Goal: Communication & Community: Answer question/provide support

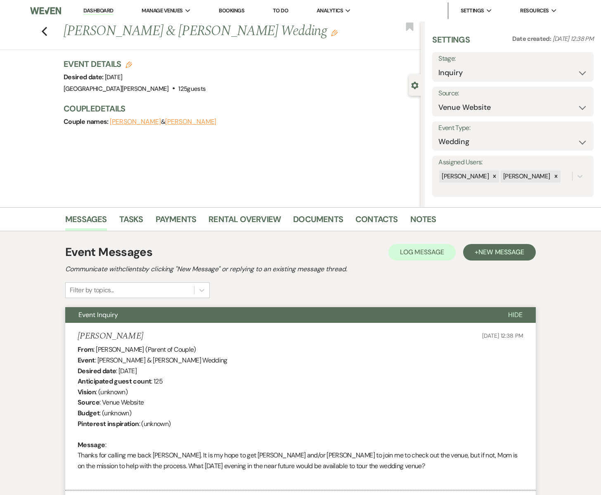
select select "5"
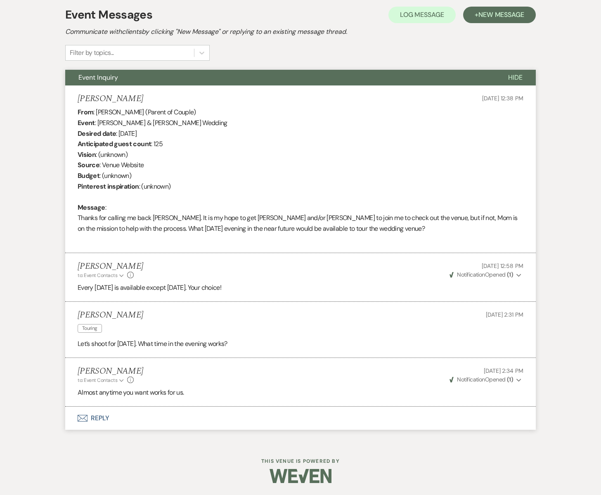
drag, startPoint x: 36, startPoint y: 29, endPoint x: 29, endPoint y: 1, distance: 29.4
click at [37, 27] on div "Messages Tasks Payments Rental Overview Documents Contacts Notes Event Messages…" at bounding box center [300, 206] width 601 height 473
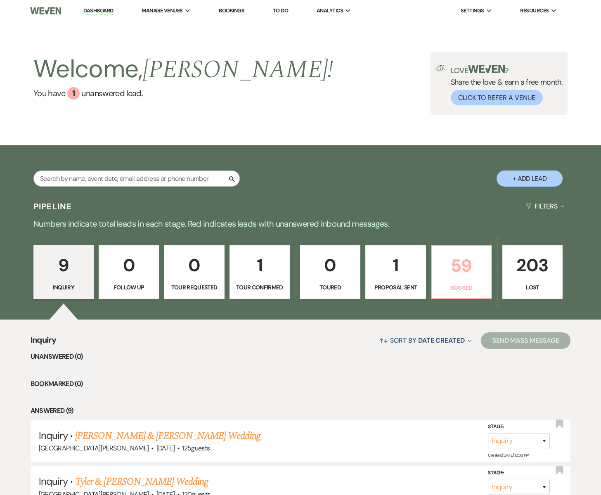
click at [441, 258] on p "59" at bounding box center [462, 266] width 50 height 28
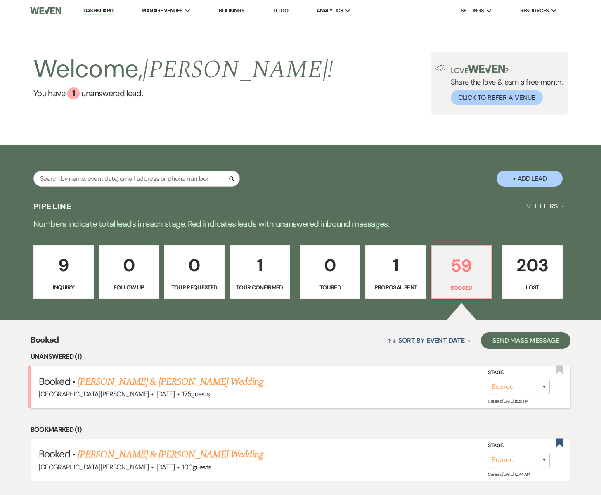
click at [143, 382] on link "[PERSON_NAME] & [PERSON_NAME] Wedding" at bounding box center [170, 382] width 185 height 15
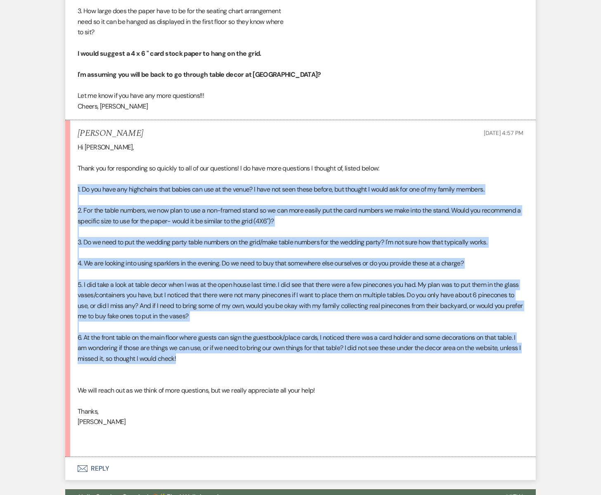
scroll to position [2128, 0]
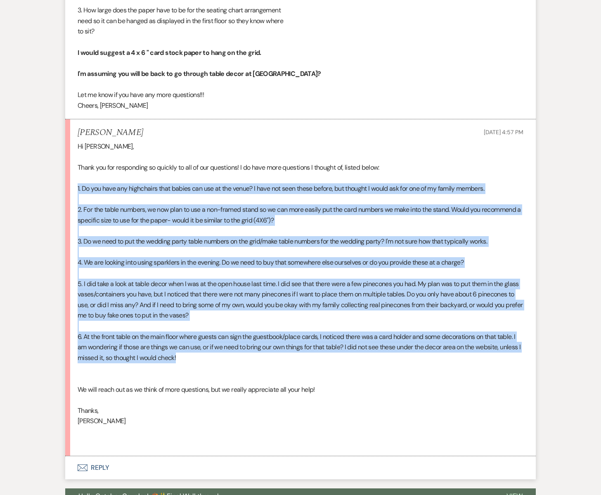
drag, startPoint x: 75, startPoint y: 184, endPoint x: 490, endPoint y: 356, distance: 449.3
click at [490, 356] on li "[PERSON_NAME] [DATE] 4:57 PM Hi [PERSON_NAME], Thank you for responding so quic…" at bounding box center [300, 287] width 471 height 337
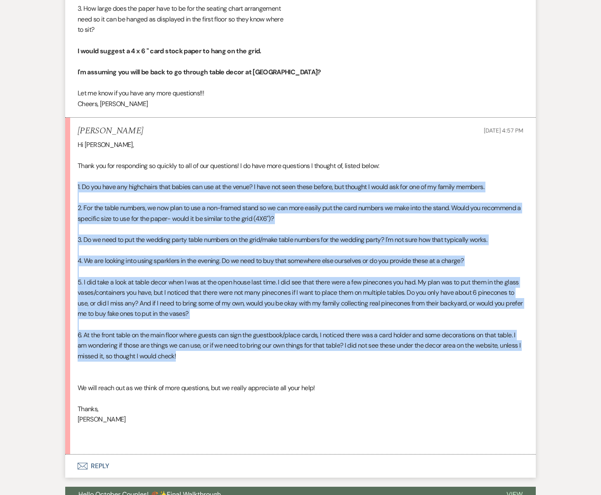
copy div "1. Do you have any highchairs that babies can use at the venue? I have not seen…"
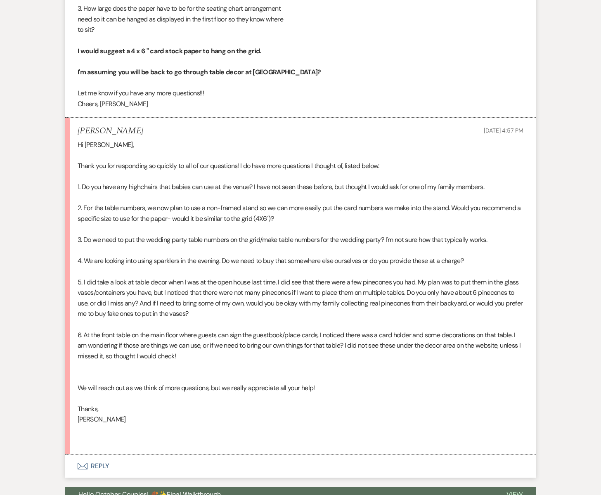
click at [257, 377] on p at bounding box center [301, 377] width 446 height 11
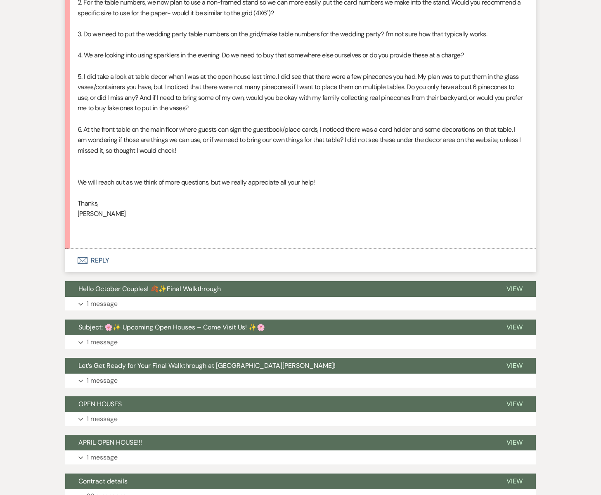
scroll to position [2335, 0]
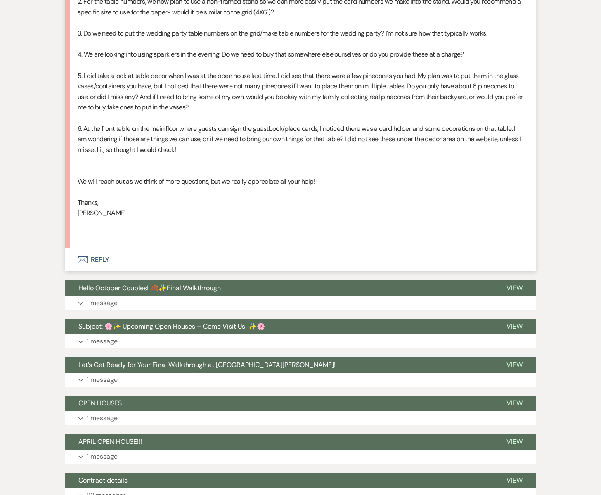
click at [82, 257] on icon "Envelope" at bounding box center [83, 260] width 10 height 7
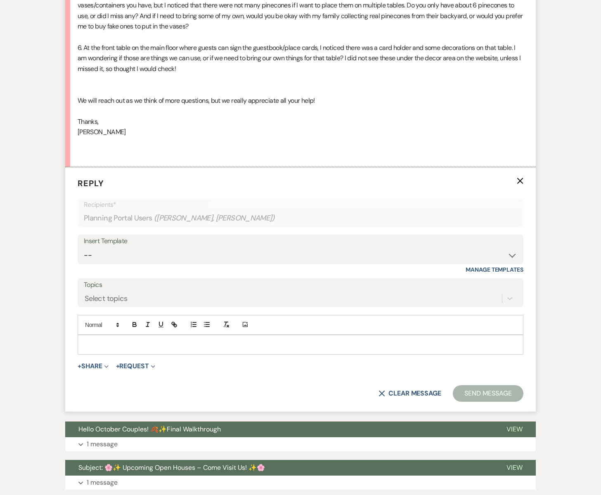
scroll to position [2421, 0]
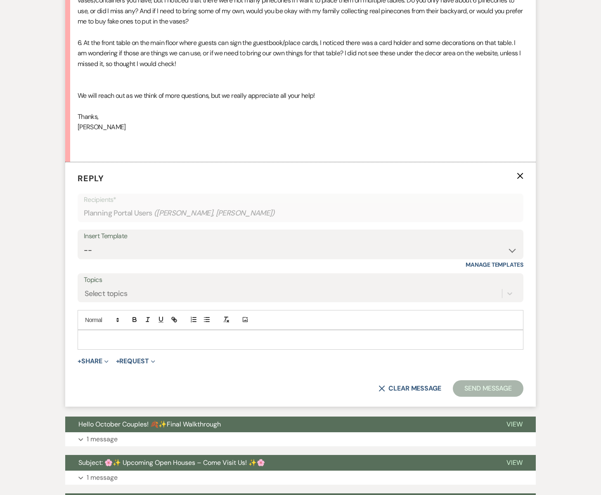
click at [103, 341] on p at bounding box center [300, 339] width 433 height 9
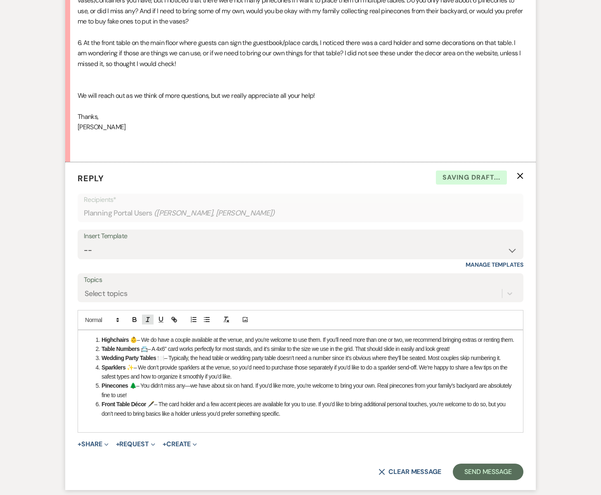
scroll to position [2421, 0]
drag, startPoint x: 157, startPoint y: 340, endPoint x: 322, endPoint y: 335, distance: 164.9
click at [322, 335] on li "Highchairs 👶 – We do have a couple available at the venue, and you’re welcome t…" at bounding box center [305, 339] width 424 height 9
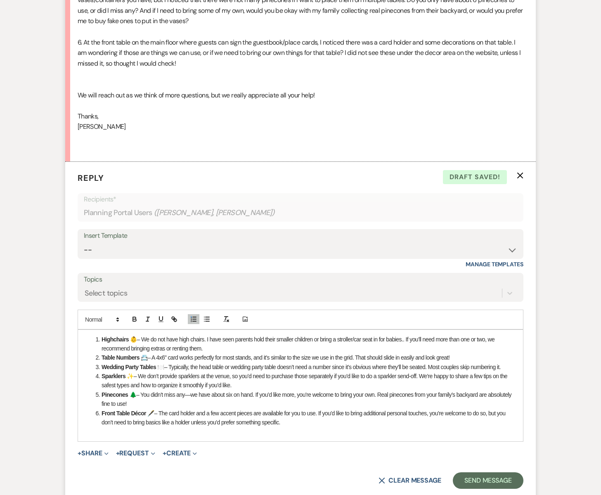
drag, startPoint x: 406, startPoint y: 340, endPoint x: 406, endPoint y: 345, distance: 4.2
click at [406, 345] on li "Highchairs 👶 – We do not have high chairs. I have seen parents hold their small…" at bounding box center [305, 344] width 424 height 19
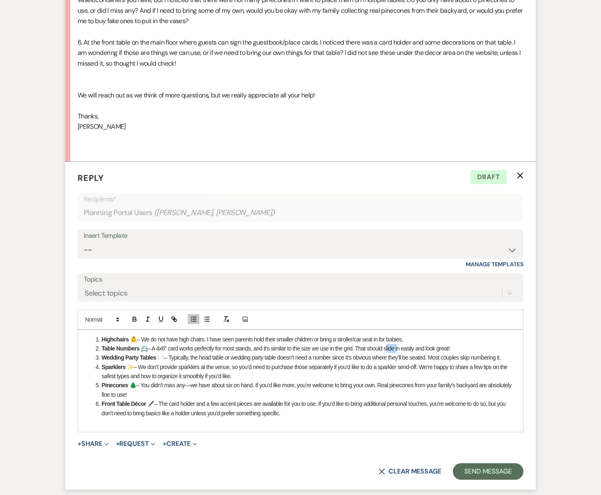
drag, startPoint x: 397, startPoint y: 349, endPoint x: 385, endPoint y: 349, distance: 11.6
click at [385, 349] on li "Table Numbers 📇 – A 4x6" card works perfectly for most stands, and it’s similar…" at bounding box center [305, 348] width 424 height 9
click at [157, 349] on li "Table Numbers 📇 – A 4x6" card works perfectly for most stands, and it’s similar…" at bounding box center [305, 348] width 424 height 9
drag, startPoint x: 420, startPoint y: 367, endPoint x: 400, endPoint y: 368, distance: 19.4
click at [400, 368] on li "Sparklers ✨ – We don’t provide sparklers at the venue, so you’d need to purchas…" at bounding box center [305, 372] width 424 height 19
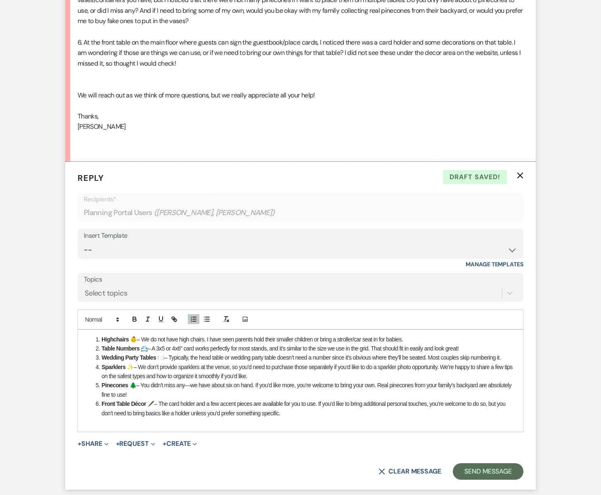
drag, startPoint x: 444, startPoint y: 368, endPoint x: 449, endPoint y: 373, distance: 7.6
click at [449, 373] on li "Sparklers ✨ – We don’t provide sparklers at the venue, so you’d need to purchas…" at bounding box center [305, 372] width 424 height 19
click at [254, 387] on li "Pinecones 🌲 – You didn’t miss any—we have about six on hand. If you’d like more…" at bounding box center [305, 390] width 424 height 19
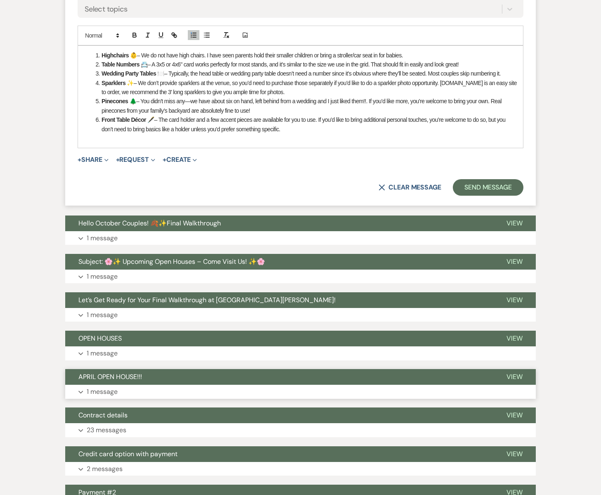
scroll to position [2703, 0]
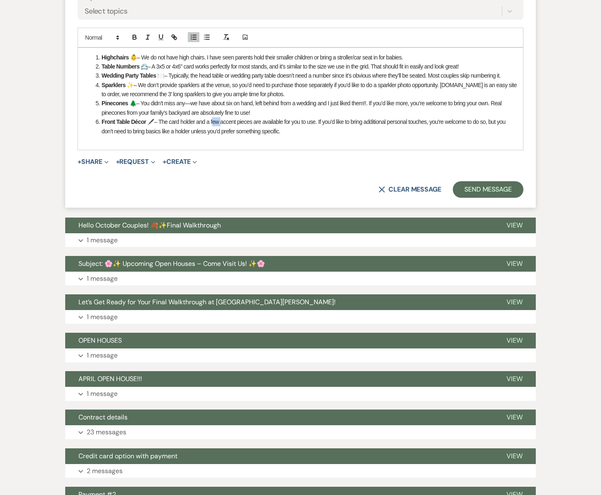
drag, startPoint x: 220, startPoint y: 123, endPoint x: 211, endPoint y: 123, distance: 9.1
click at [211, 123] on li "Front Table Décor 🖋️ – The card holder and a few accent pieces are available fo…" at bounding box center [305, 126] width 424 height 19
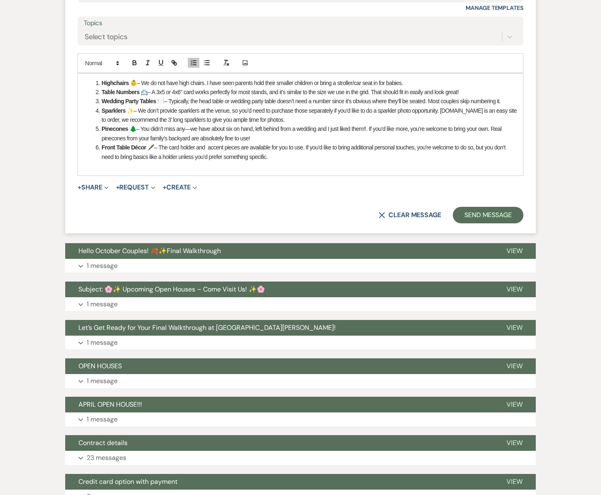
scroll to position [2676, 0]
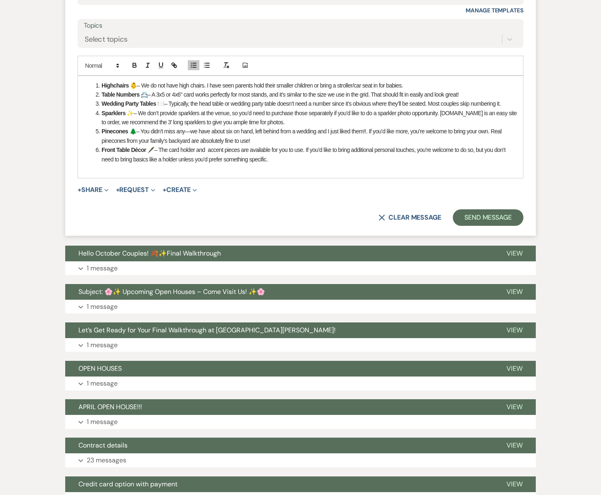
click at [164, 159] on li "Front Table Décor 🖋️ – The card holder and accent pieces are available for you …" at bounding box center [305, 154] width 424 height 19
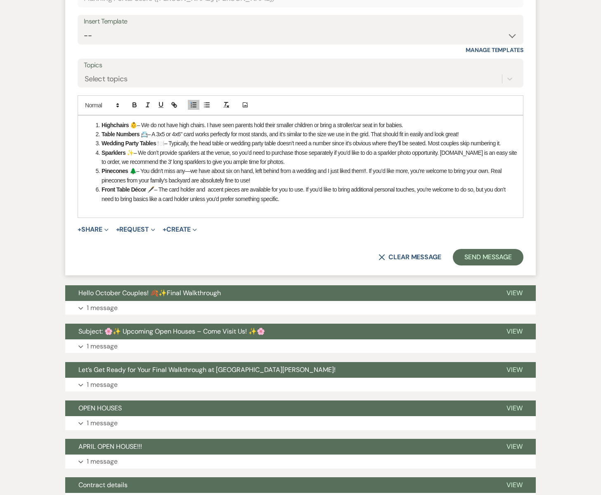
scroll to position [2620, 0]
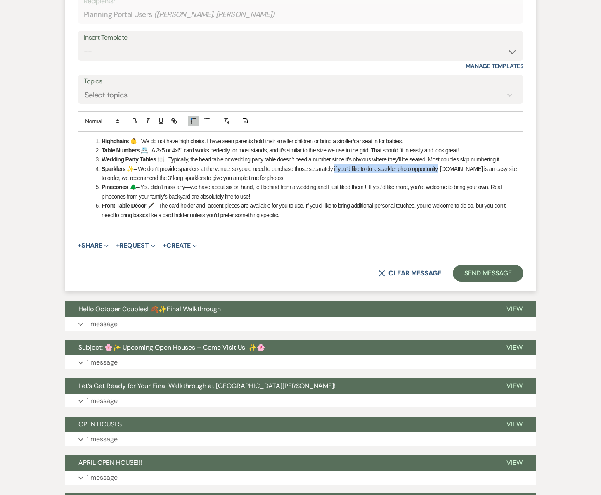
drag, startPoint x: 335, startPoint y: 170, endPoint x: 441, endPoint y: 168, distance: 106.6
click at [441, 168] on li "Sparklers ✨ – We don’t provide sparklers at the venue, so you’d need to purchas…" at bounding box center [305, 173] width 424 height 19
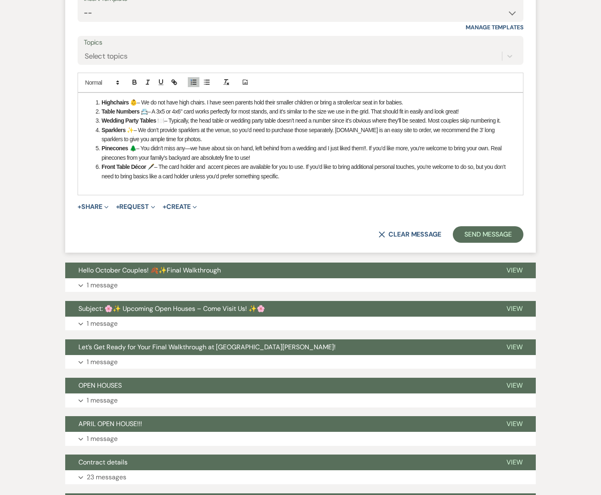
scroll to position [2659, 0]
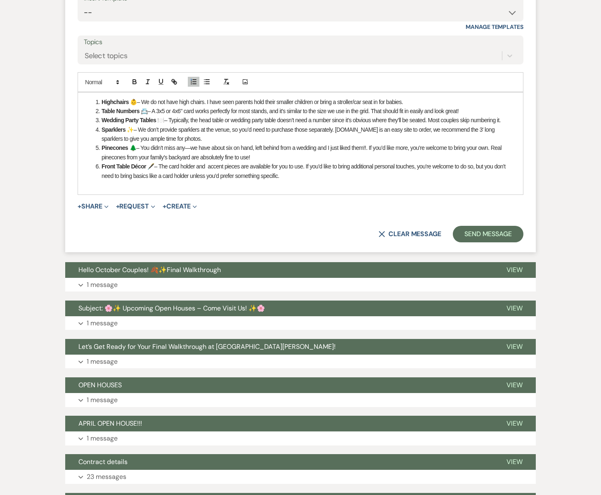
click at [259, 157] on li "Pinecones 🌲 – You didn’t miss any—we have about six on hand, left behind from a…" at bounding box center [305, 152] width 424 height 19
click at [302, 181] on p at bounding box center [300, 185] width 433 height 9
click at [286, 177] on li "Front Table Décor 🖋️ – The card holder and accent pieces are available for you …" at bounding box center [305, 171] width 424 height 19
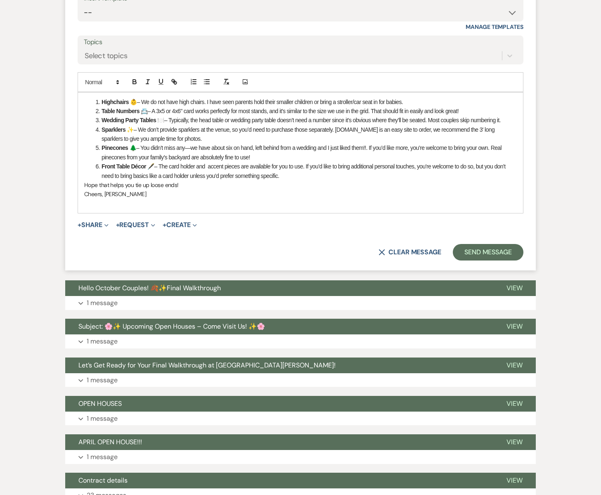
click at [101, 96] on div "Highchairs 👶 – We do not have high chairs. I have seen parents hold their small…" at bounding box center [300, 153] width 445 height 121
click at [102, 100] on span at bounding box center [102, 101] width 0 height 9
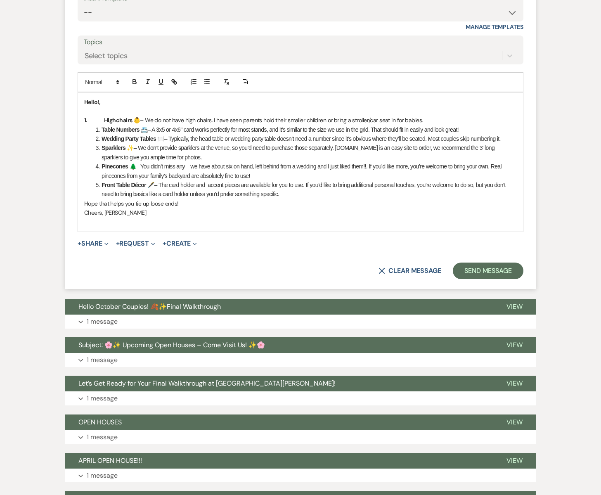
click at [84, 120] on div "Hello!, 1. Highchairs 👶 – We do not have high chairs. I have seen parents hold …" at bounding box center [300, 162] width 445 height 139
click at [110, 120] on p "1. Highchairs 👶 – We do not have high chairs. I have seen parents hold their sm…" at bounding box center [300, 120] width 433 height 9
drag, startPoint x: 99, startPoint y: 120, endPoint x: 93, endPoint y: 119, distance: 6.2
click at [93, 119] on p "1. Highchairs 👶 – We do not have high chairs. I have seen parents hold their sm…" at bounding box center [300, 120] width 433 height 9
click at [136, 82] on icon "button" at bounding box center [134, 83] width 3 height 2
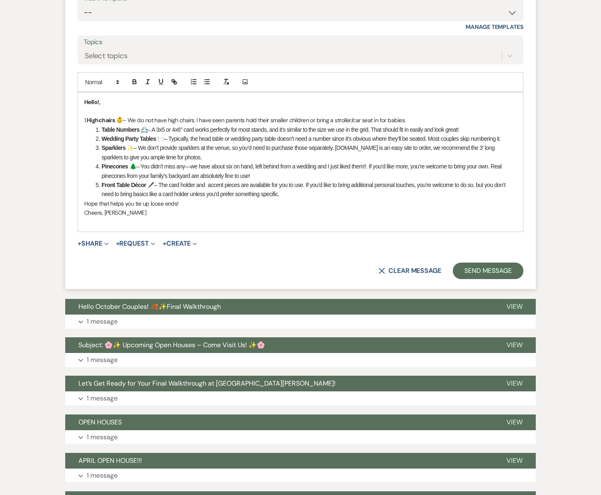
click at [102, 128] on span at bounding box center [102, 129] width 0 height 9
click at [102, 130] on span at bounding box center [102, 129] width 0 height 9
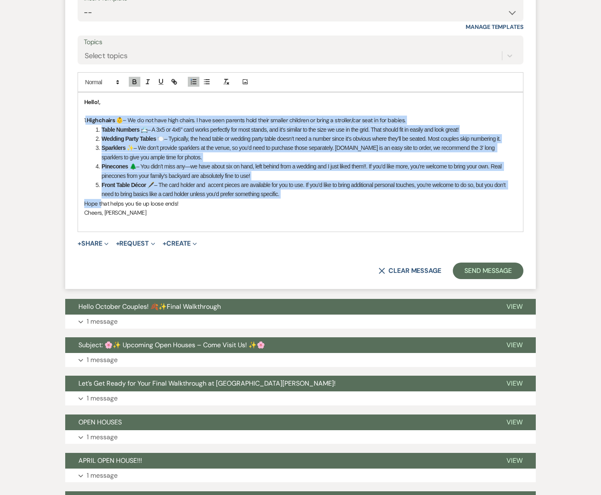
drag, startPoint x: 92, startPoint y: 116, endPoint x: 101, endPoint y: 200, distance: 83.6
click at [101, 200] on div "Hello!, 1. Highchairs 👶 – We do not have high chairs. I have seen parents hold …" at bounding box center [300, 162] width 445 height 139
click at [89, 116] on p "1. Highchairs 👶 – We do not have high chairs. I have seen parents hold their sm…" at bounding box center [300, 120] width 433 height 9
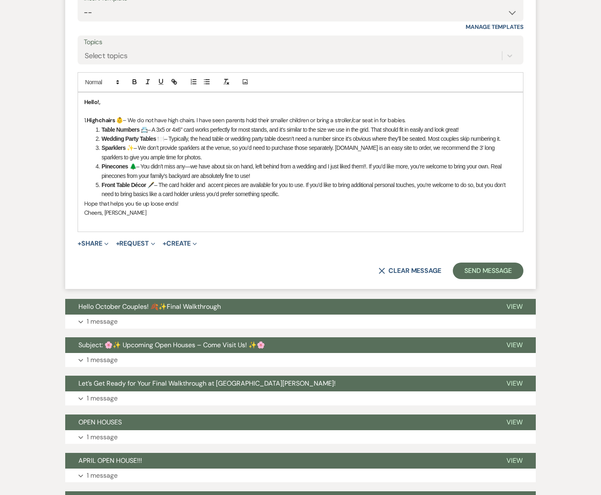
drag, startPoint x: 99, startPoint y: 118, endPoint x: 291, endPoint y: 197, distance: 207.3
click at [291, 197] on div "Hello!, 1. Highchairs 👶 – We do not have high chairs. I have seen parents hold …" at bounding box center [300, 162] width 445 height 139
click at [192, 82] on icon "button" at bounding box center [191, 81] width 1 height 1
click at [118, 120] on strong "Highchairs 👶" at bounding box center [124, 120] width 36 height 7
click at [486, 275] on button "Send Message" at bounding box center [488, 271] width 71 height 17
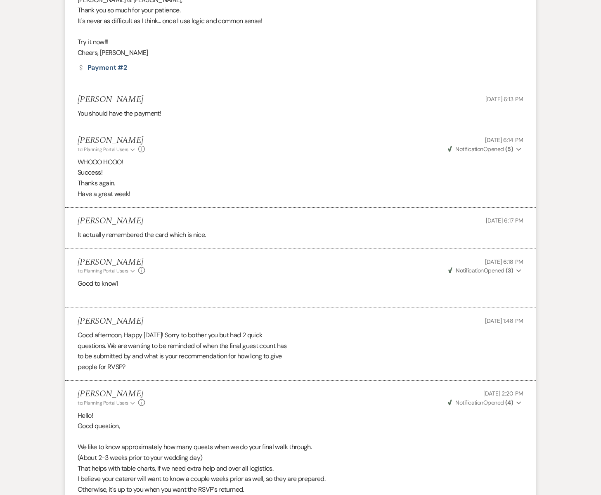
scroll to position [0, 0]
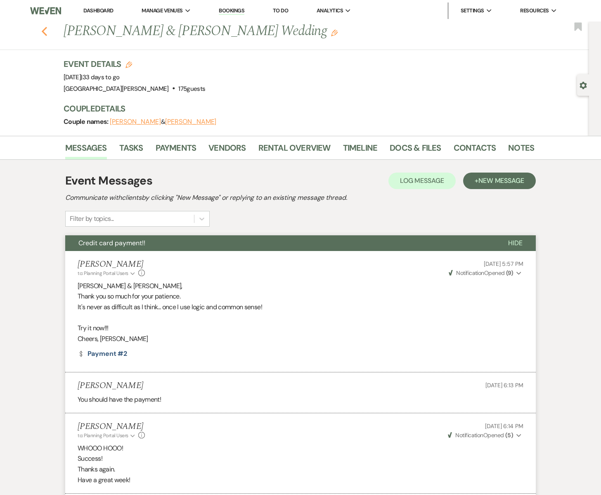
click at [46, 33] on icon "Previous" at bounding box center [44, 31] width 6 height 10
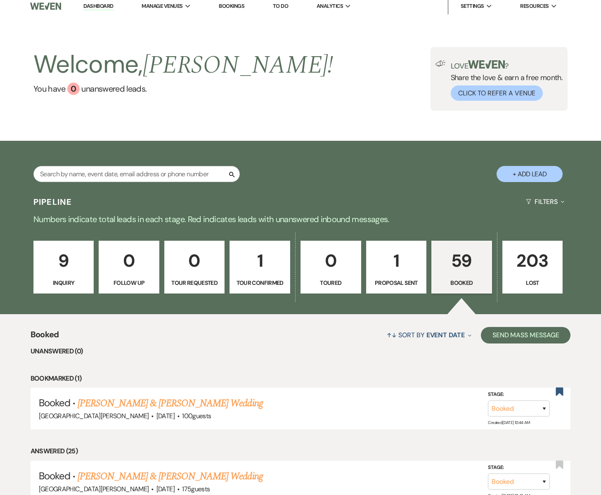
scroll to position [5, 0]
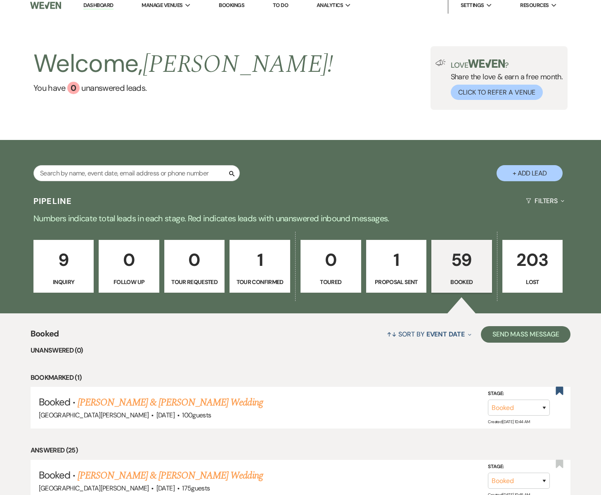
click at [452, 264] on p "59" at bounding box center [462, 260] width 50 height 28
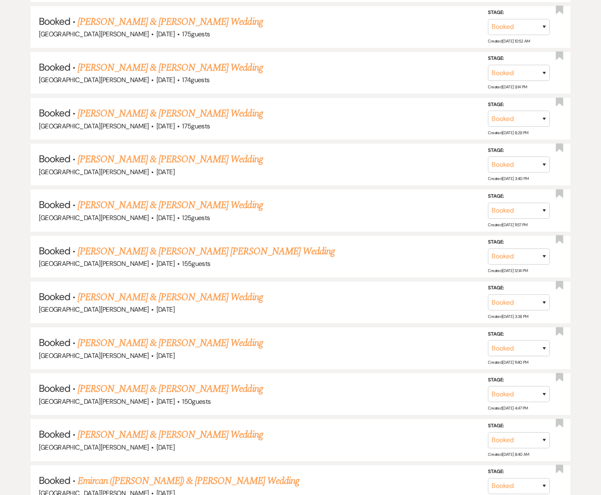
scroll to position [671, 0]
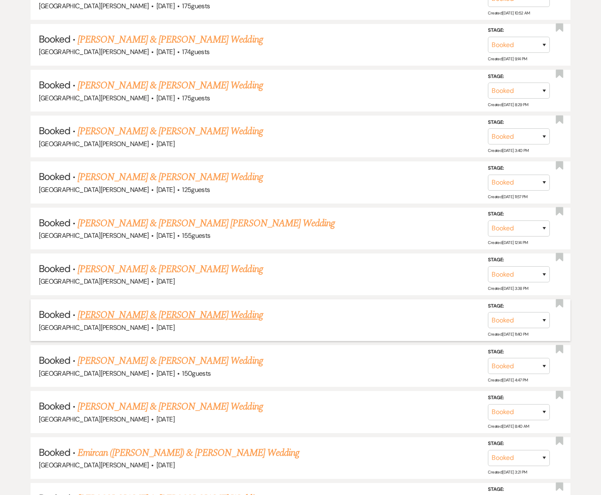
click at [185, 308] on link "Emma Anderson & Brandon Lawrence's Wedding" at bounding box center [170, 315] width 185 height 15
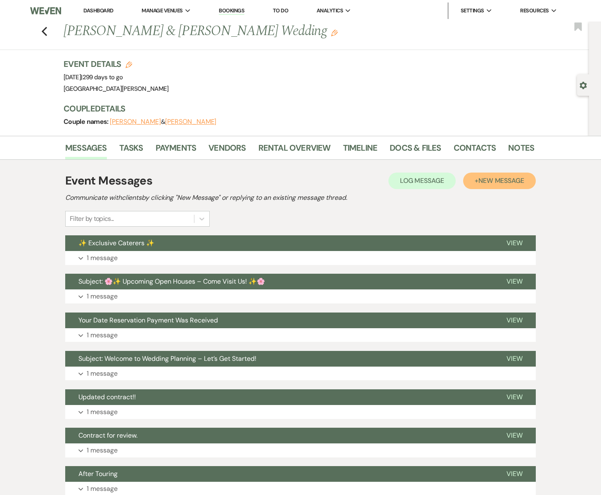
click at [506, 180] on span "New Message" at bounding box center [502, 180] width 46 height 9
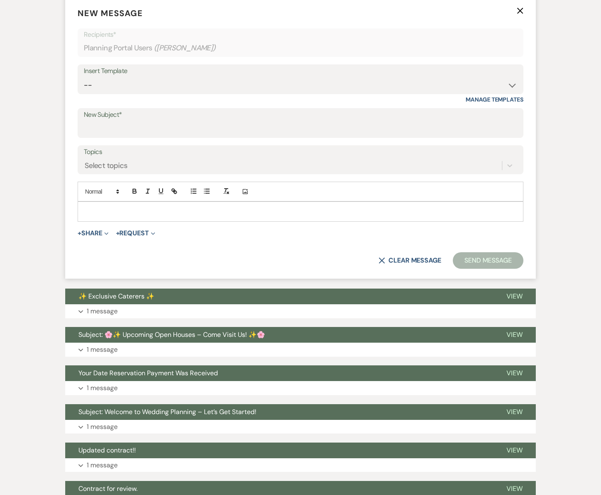
scroll to position [258, 0]
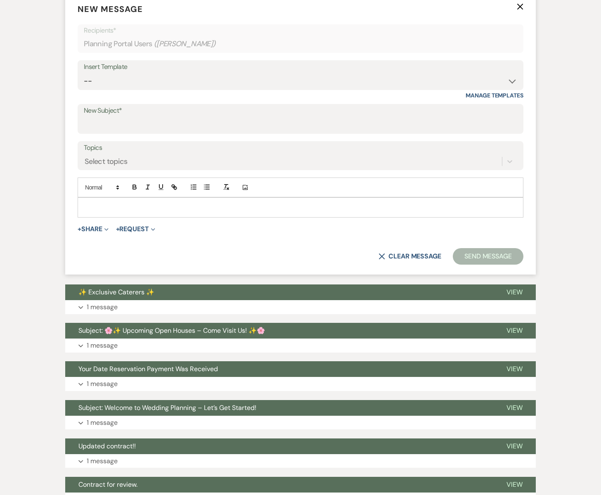
click at [100, 209] on p at bounding box center [300, 207] width 433 height 9
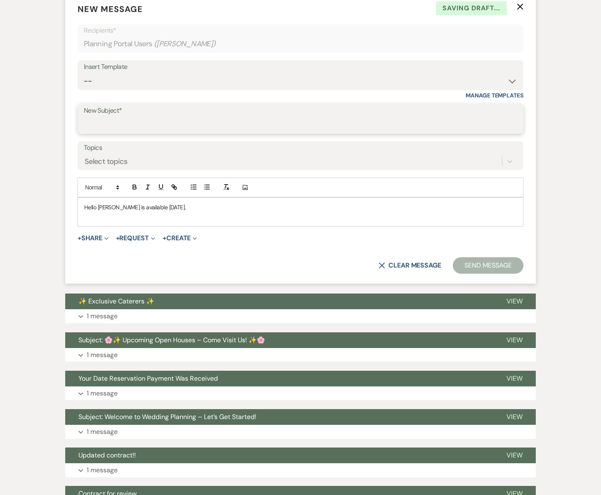
click at [99, 117] on input "New Subject*" at bounding box center [301, 125] width 434 height 16
click at [102, 125] on input "Emily | Day of Coordinator" at bounding box center [301, 125] width 434 height 16
drag, startPoint x: 98, startPoint y: 125, endPoint x: 80, endPoint y: 126, distance: 18.2
click at [80, 126] on div "New Subject* Emily | Day of Coordinator" at bounding box center [301, 119] width 446 height 30
type input "Desy | Day of Coordinator"
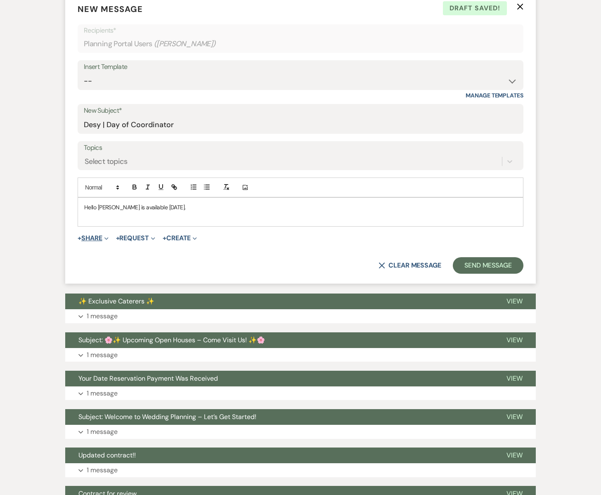
click at [100, 237] on button "+ Share Expand" at bounding box center [93, 238] width 31 height 7
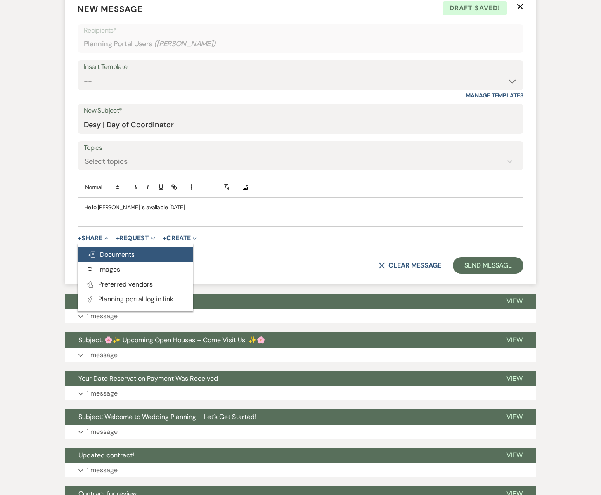
click at [115, 260] on button "Doc Upload Documents" at bounding box center [136, 254] width 116 height 15
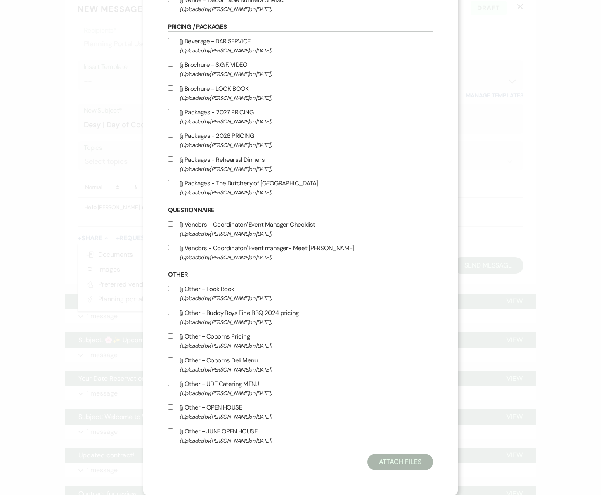
scroll to position [995, 0]
click at [132, 102] on div "X Attach Files Library Files Event Documents Upload File Certificates of Insura…" at bounding box center [300, 247] width 601 height 495
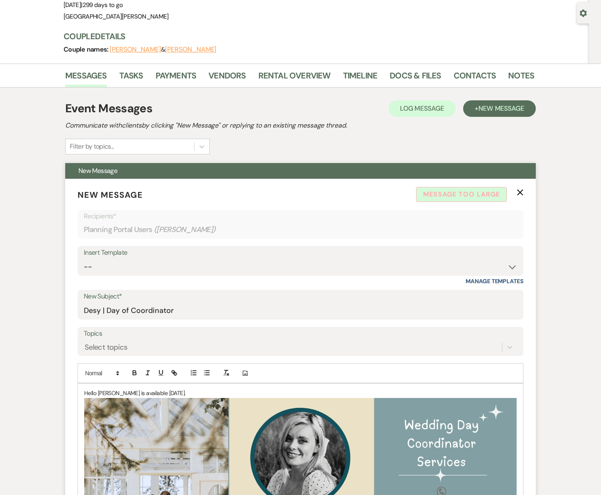
scroll to position [71, 0]
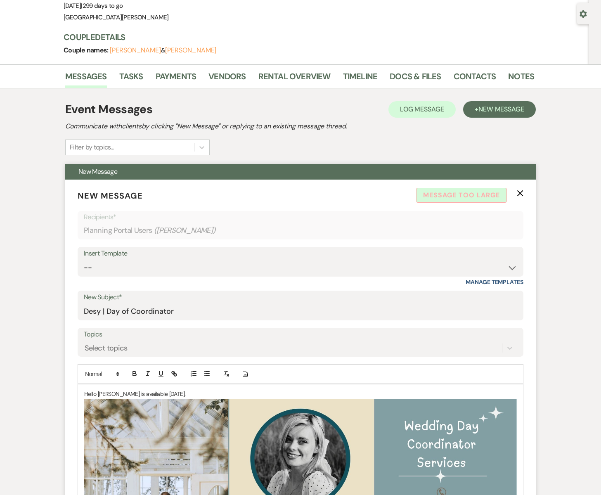
click at [232, 394] on p "Hello Emma, Desy is available July 11th, 2026." at bounding box center [300, 394] width 433 height 9
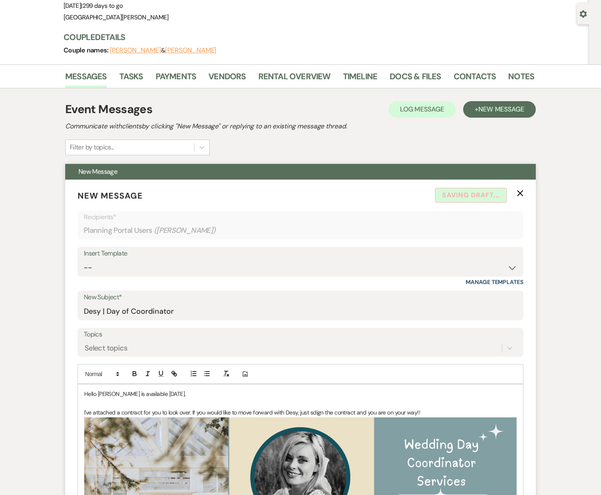
scroll to position [71, 0]
click at [316, 414] on p "I've attached a contract for you to look over. If you would like to move forwar…" at bounding box center [300, 413] width 433 height 9
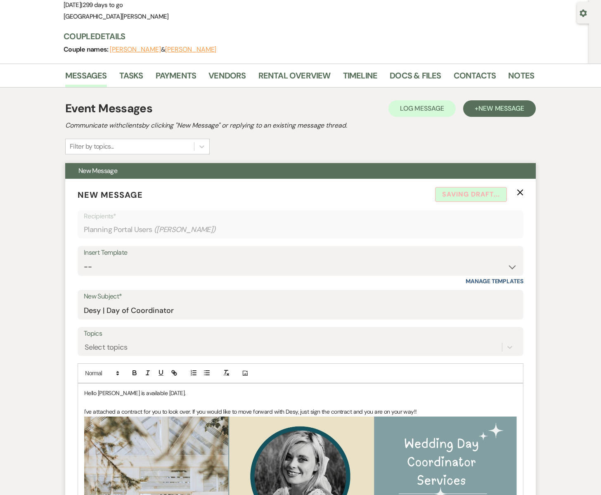
click at [192, 412] on p "I've attached a contract for you to look over. If you would like to move forwar…" at bounding box center [300, 411] width 433 height 9
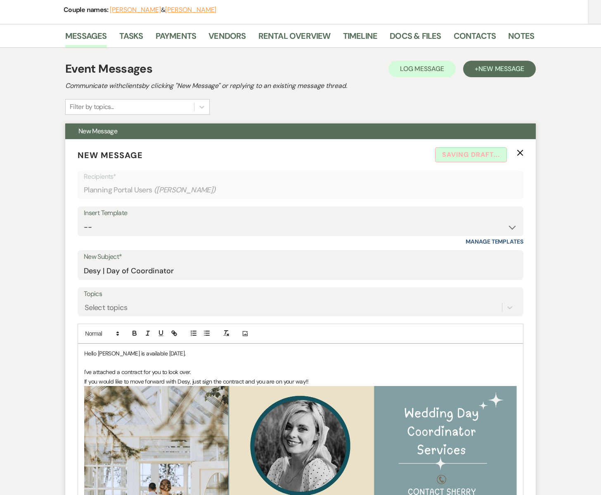
scroll to position [132, 0]
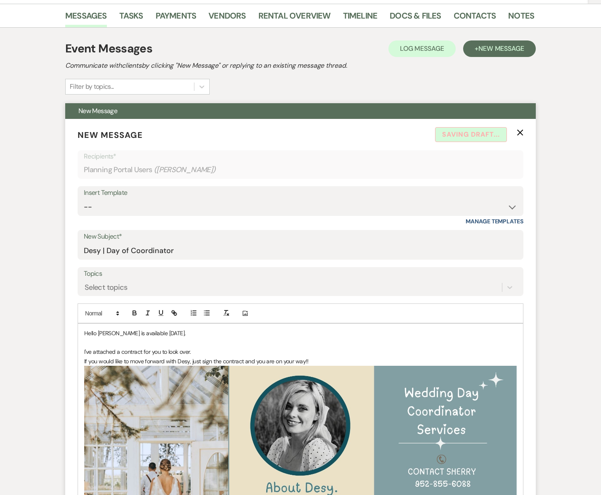
click at [321, 359] on p "If you would like to move forward with Desy, just sign the contract and you are…" at bounding box center [300, 361] width 433 height 9
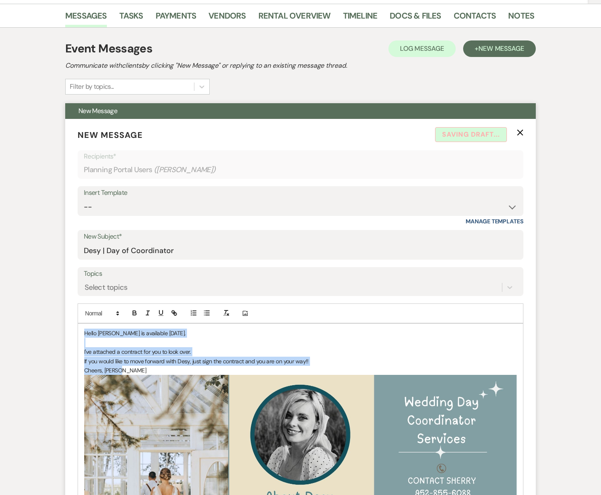
drag, startPoint x: 92, startPoint y: 335, endPoint x: 135, endPoint y: 367, distance: 53.4
copy div "Hello Emma, Desy is available July 11th, 2026. I've attached a contract for you…"
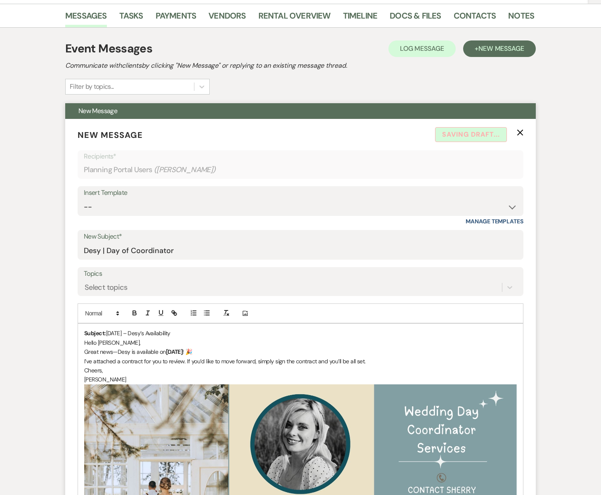
click at [85, 380] on p "[PERSON_NAME]" at bounding box center [300, 379] width 433 height 9
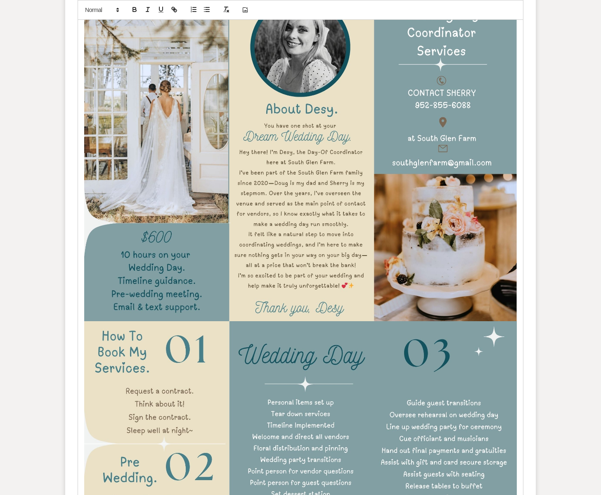
scroll to position [531, 0]
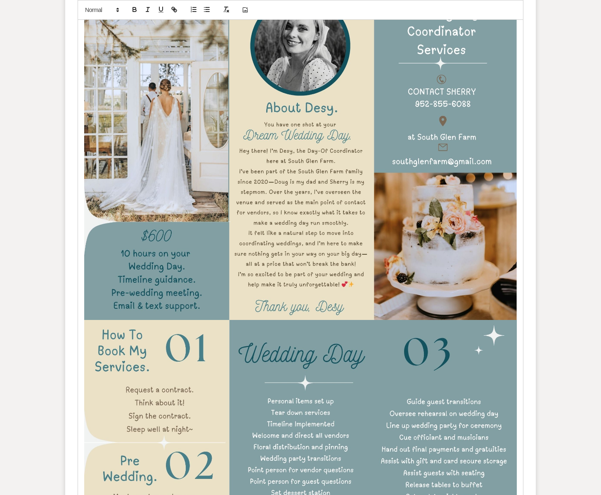
drag, startPoint x: 238, startPoint y: 151, endPoint x: 314, endPoint y: 251, distance: 125.0
click at [314, 251] on img at bounding box center [300, 153] width 433 height 335
click at [356, 284] on img at bounding box center [300, 153] width 433 height 335
click at [359, 284] on img at bounding box center [300, 153] width 433 height 335
click at [557, 226] on div "Messages Tasks Payments Vendors Rental Overview Timeline Docs & Files Contacts …" at bounding box center [300, 302] width 601 height 1395
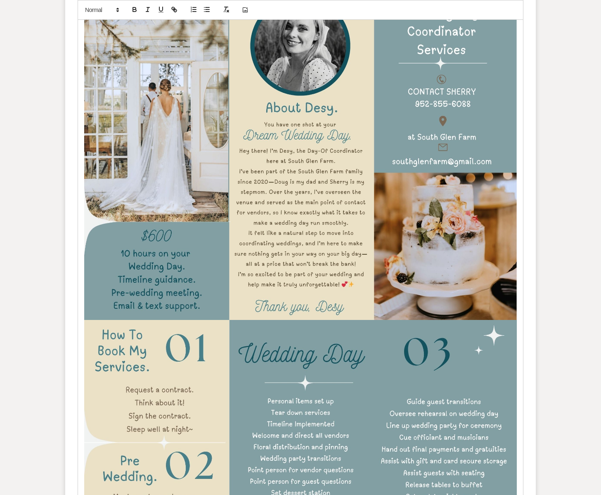
drag, startPoint x: 341, startPoint y: 285, endPoint x: 322, endPoint y: 278, distance: 20.4
click at [322, 278] on img at bounding box center [300, 153] width 433 height 335
drag, startPoint x: 559, startPoint y: 120, endPoint x: 466, endPoint y: 88, distance: 98.9
click at [556, 119] on div "Messages Tasks Payments Vendors Rental Overview Timeline Docs & Files Contacts …" at bounding box center [300, 302] width 601 height 1395
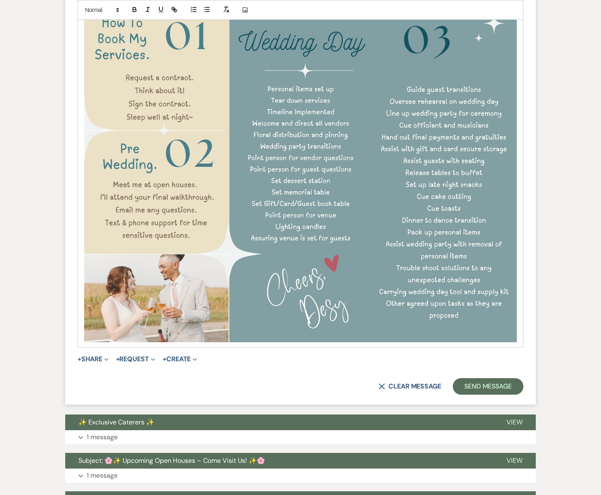
scroll to position [844, 0]
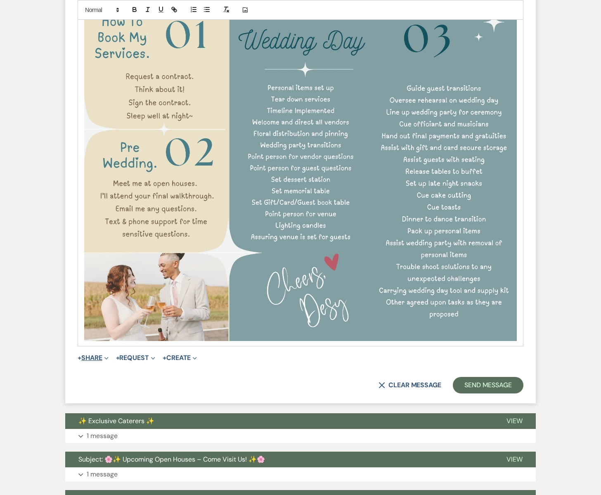
click at [96, 359] on button "+ Share Expand" at bounding box center [93, 358] width 31 height 7
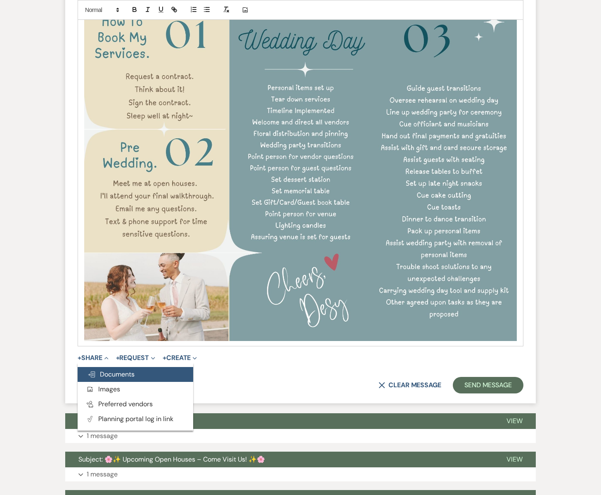
click at [103, 376] on span "Doc Upload Documents" at bounding box center [111, 374] width 47 height 9
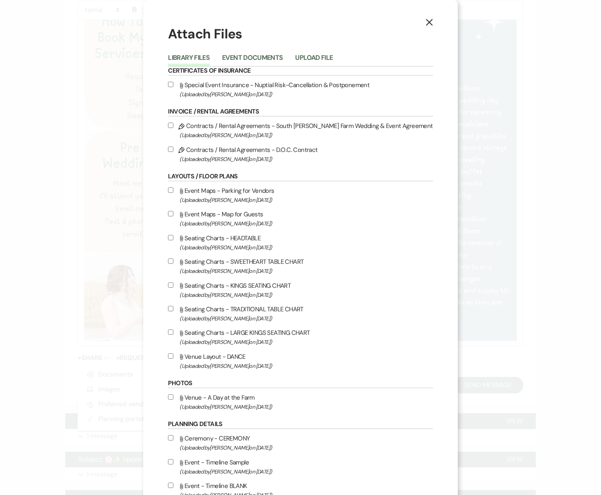
click at [174, 149] on input "Pencil Contracts / Rental Agreements - D.O.C. Contract (Uploaded by Sherry Niel…" at bounding box center [170, 149] width 5 height 5
checkbox input "true"
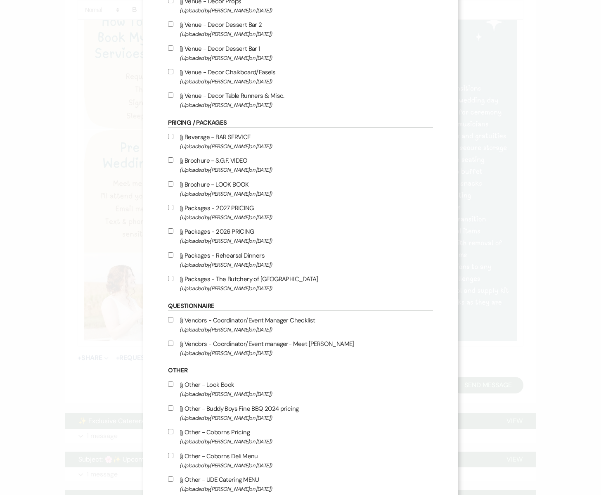
scroll to position [995, 0]
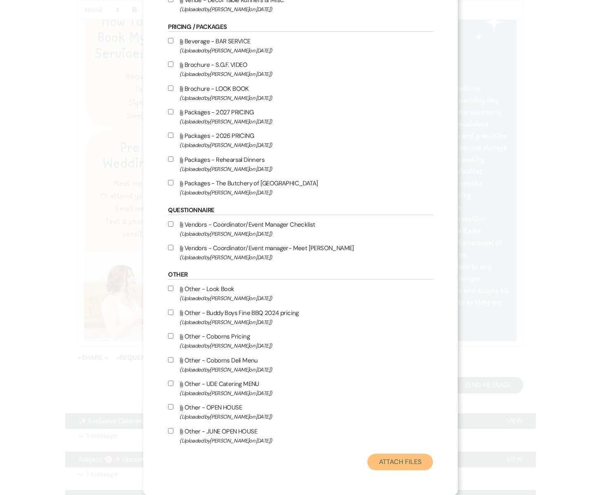
click at [384, 455] on button "Attach Files" at bounding box center [401, 462] width 66 height 17
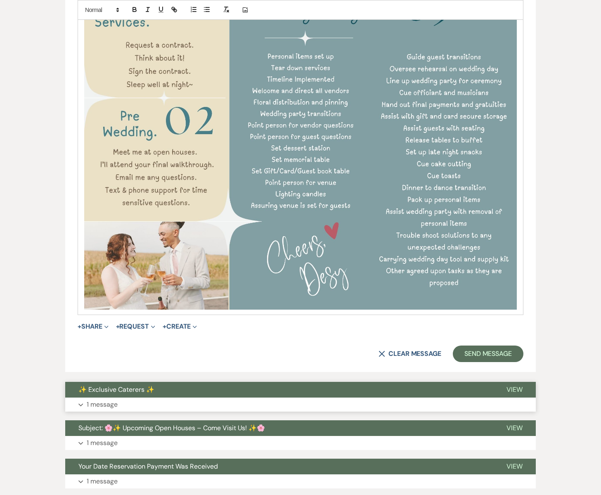
scroll to position [874, 0]
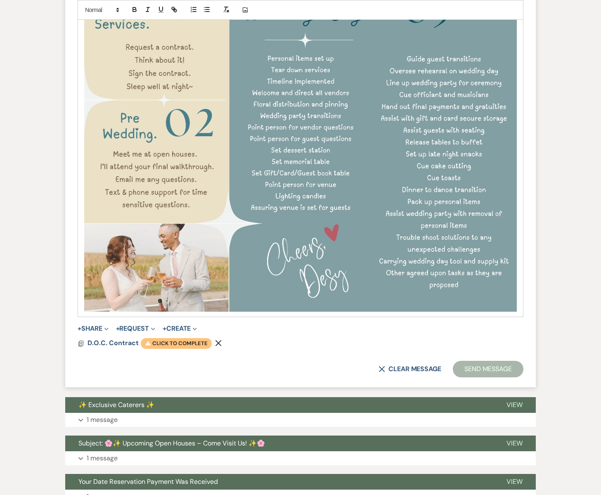
click at [174, 345] on span "Warning Click to complete" at bounding box center [176, 343] width 71 height 11
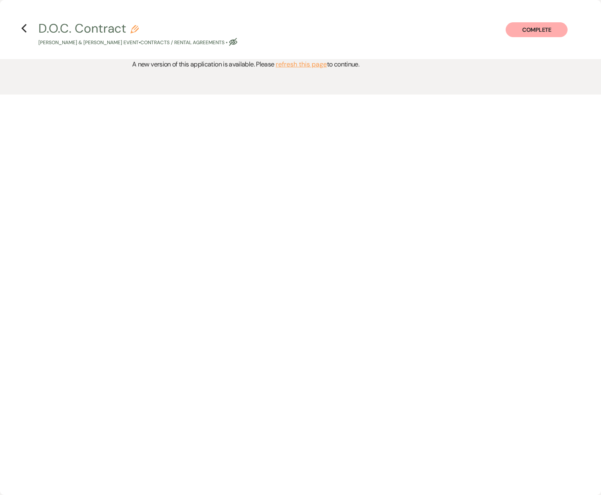
click at [539, 32] on button "Complete" at bounding box center [537, 29] width 62 height 15
click at [300, 64] on button "refresh this page" at bounding box center [301, 64] width 51 height 11
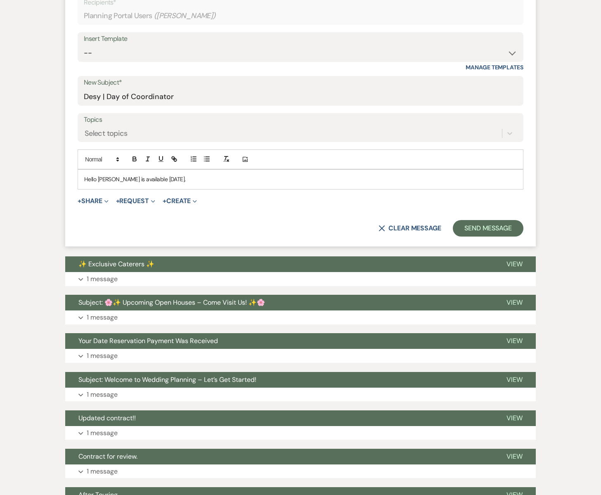
scroll to position [287, 0]
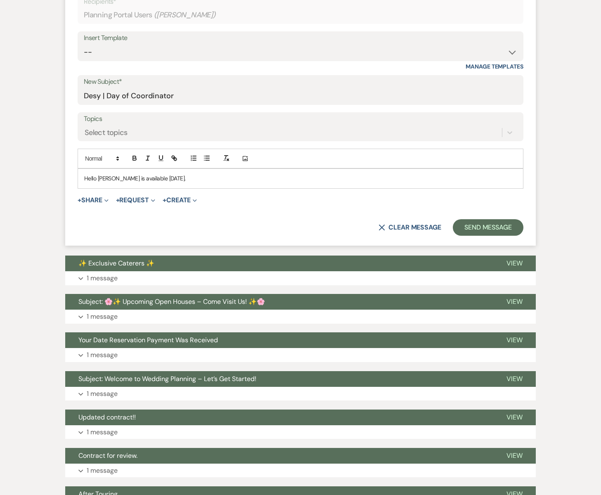
drag, startPoint x: 191, startPoint y: 178, endPoint x: 95, endPoint y: 172, distance: 96.1
click at [95, 172] on div "Hello [PERSON_NAME] is available [DATE]." at bounding box center [300, 178] width 445 height 19
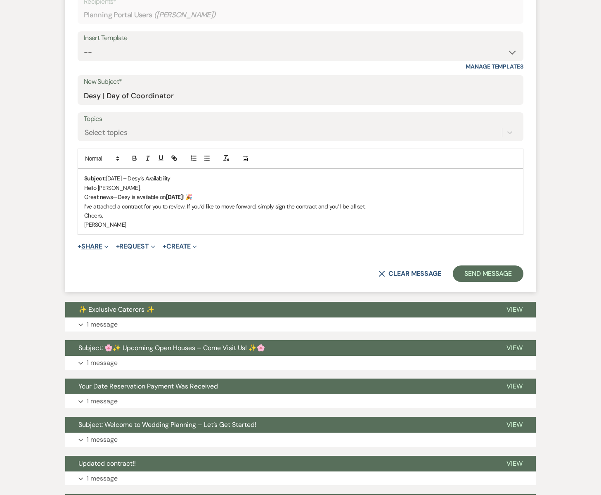
click at [97, 248] on button "+ Share Expand" at bounding box center [93, 246] width 31 height 7
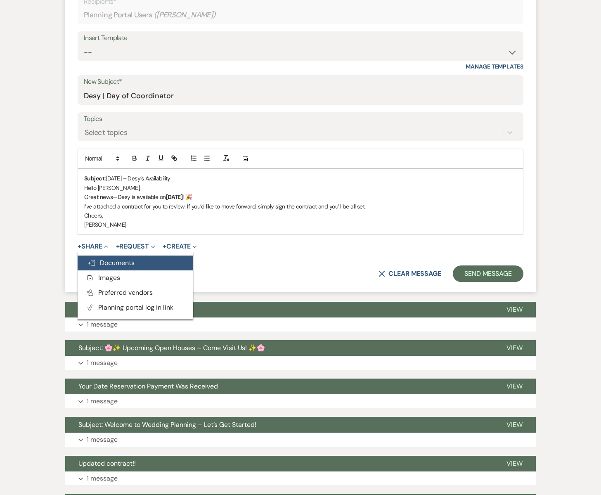
click at [102, 265] on span "Doc Upload Documents" at bounding box center [111, 263] width 47 height 9
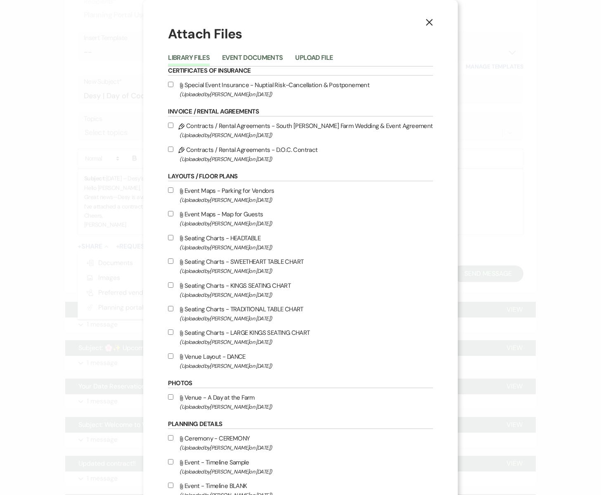
click at [174, 149] on input "Pencil Contracts / Rental Agreements - D.O.C. Contract (Uploaded by [PERSON_NAM…" at bounding box center [170, 149] width 5 height 5
checkbox input "true"
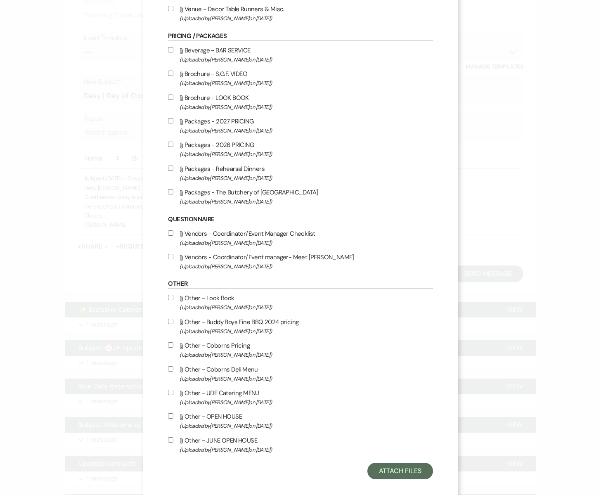
scroll to position [995, 0]
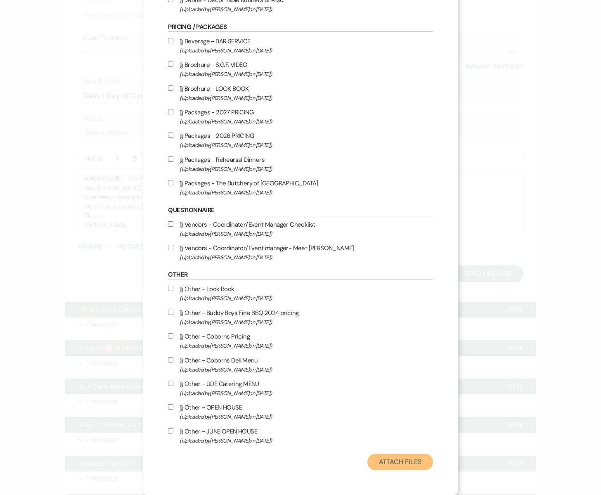
click at [377, 455] on button "Attach Files" at bounding box center [401, 462] width 66 height 17
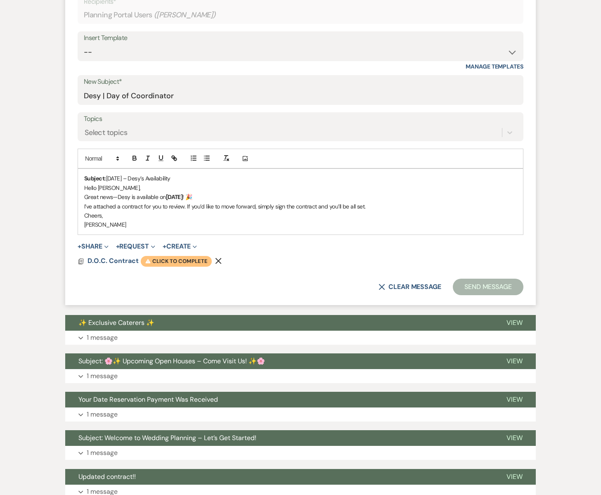
click at [172, 263] on span "Warning Click to complete" at bounding box center [176, 261] width 71 height 11
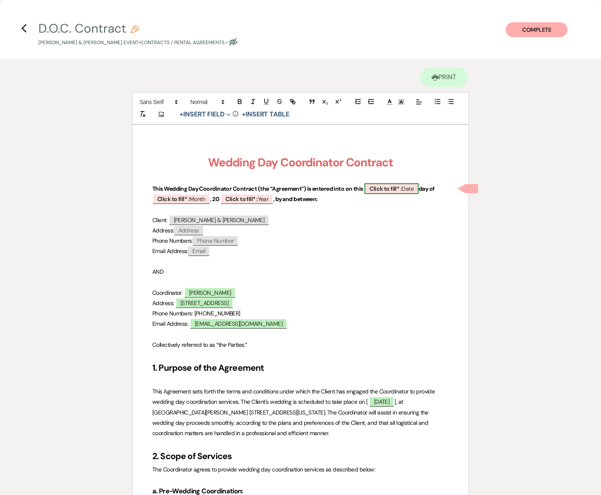
click at [411, 190] on span "Click to fill* : Date" at bounding box center [392, 188] width 54 height 11
select select "owner"
select select "Date"
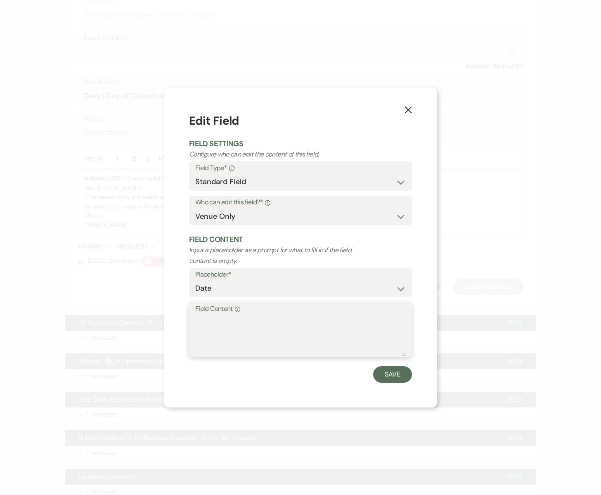
click at [271, 327] on textarea "Field Content Info" at bounding box center [300, 335] width 211 height 41
type textarea "14th"
click at [392, 380] on button "Save" at bounding box center [392, 374] width 39 height 17
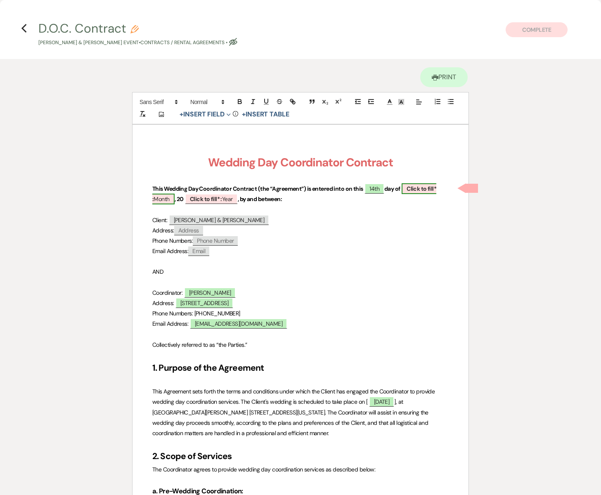
click at [163, 197] on span "Click to fill* : Month" at bounding box center [294, 193] width 284 height 21
select select "owner"
select select "custom_placeholder"
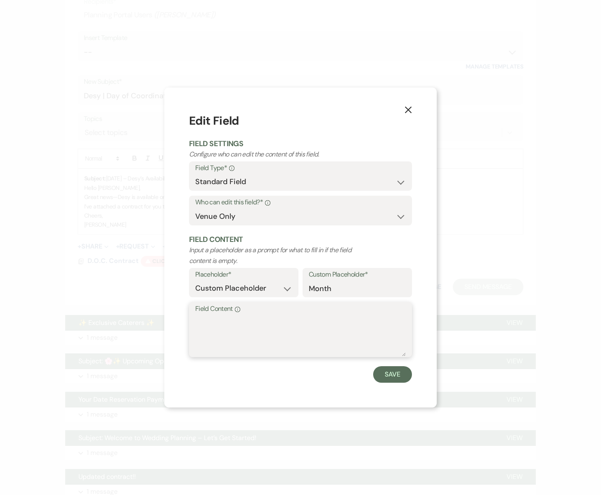
click at [207, 322] on textarea "Field Content Info" at bounding box center [300, 335] width 211 height 41
type textarea "September"
click at [386, 373] on button "Save" at bounding box center [392, 374] width 39 height 17
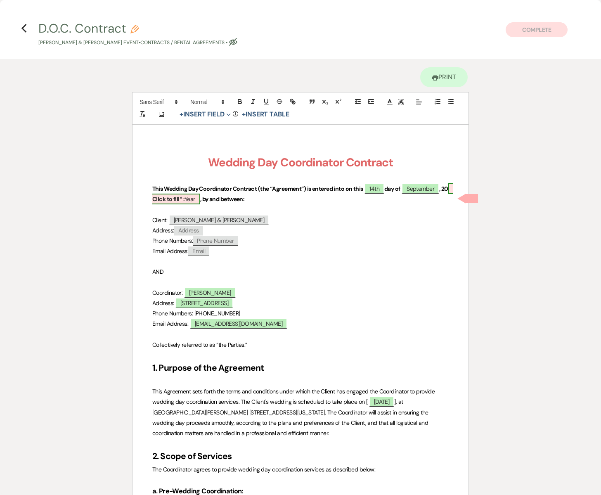
click at [185, 195] on b "Click to fill* :" at bounding box center [168, 198] width 32 height 7
select select "owner"
select select "custom_placeholder"
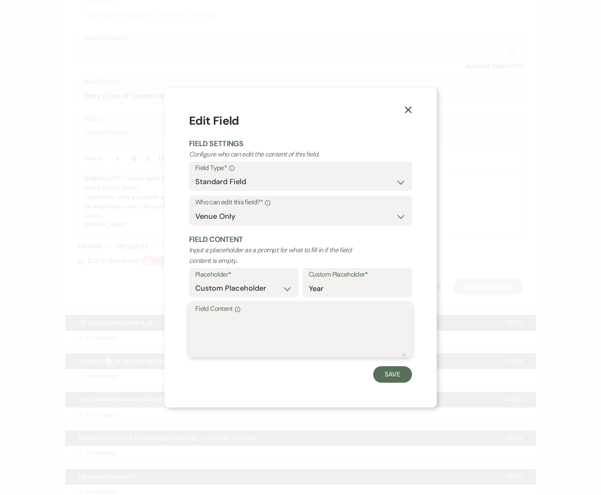
click at [214, 321] on textarea "Field Content Info" at bounding box center [300, 335] width 211 height 41
type textarea "2025"
click at [384, 380] on button "Save" at bounding box center [392, 374] width 39 height 17
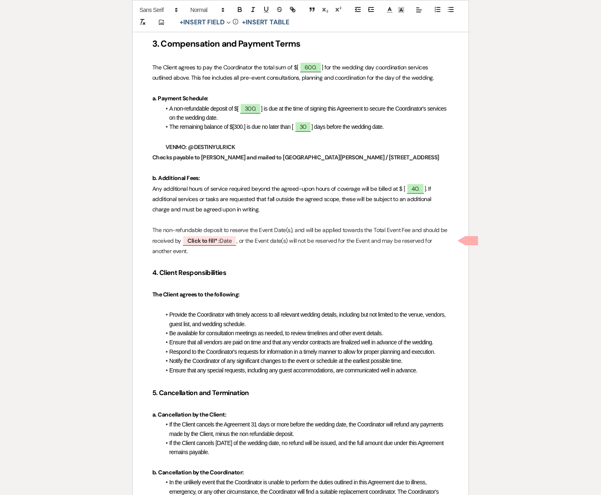
scroll to position [965, 0]
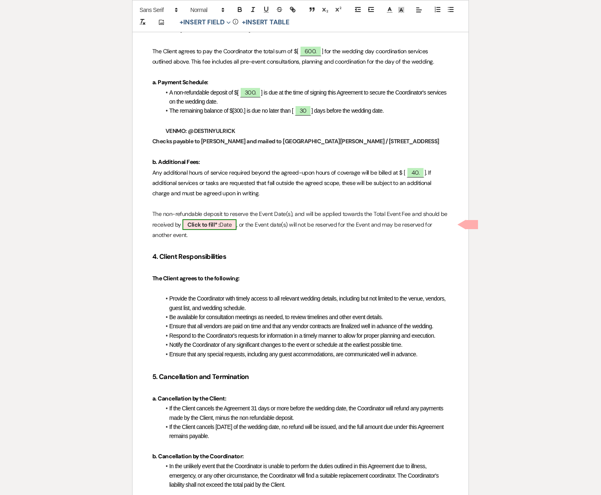
click at [223, 225] on span "Click to fill* : Date" at bounding box center [210, 224] width 54 height 11
select select "owner"
select select "Date"
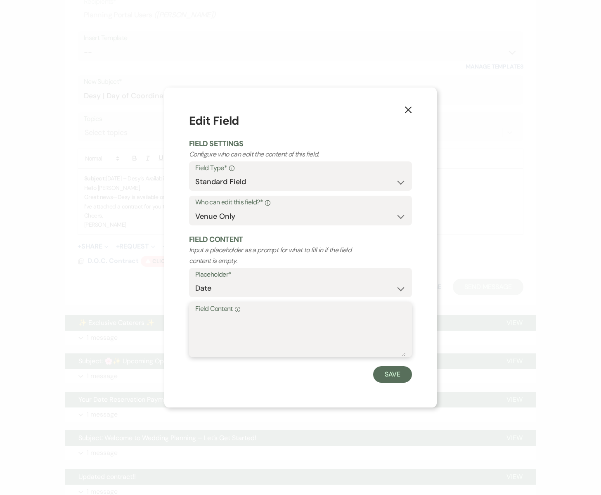
click at [212, 323] on textarea "Field Content Info" at bounding box center [300, 335] width 211 height 41
click at [211, 323] on textarea "Field Content Info" at bounding box center [300, 335] width 211 height 41
type textarea "September 28th, 2025"
click at [402, 378] on button "Save" at bounding box center [392, 374] width 39 height 17
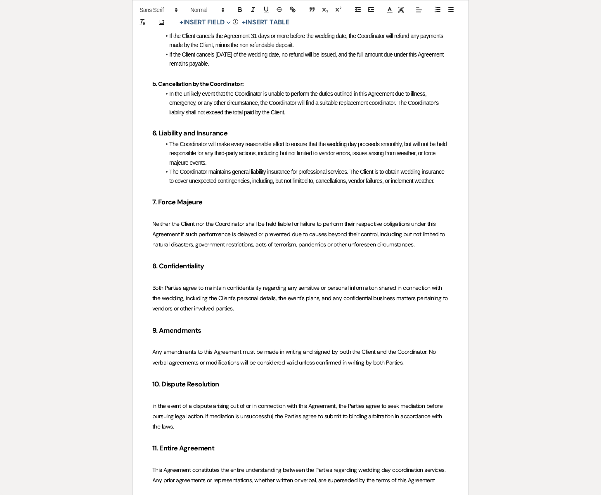
scroll to position [1326, 0]
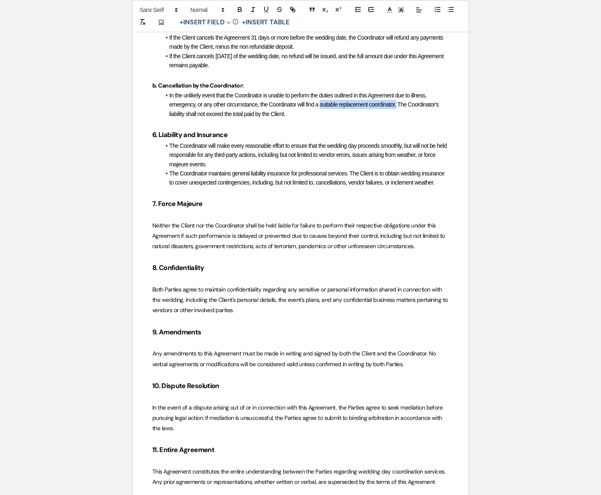
drag, startPoint x: 399, startPoint y: 115, endPoint x: 322, endPoint y: 115, distance: 76.8
click at [322, 115] on span "In the unlikely event that the Coordinator is unable to perform the duties outl…" at bounding box center [304, 104] width 271 height 25
click at [256, 8] on icon "button" at bounding box center [253, 9] width 7 height 7
click at [343, 129] on p at bounding box center [300, 124] width 297 height 10
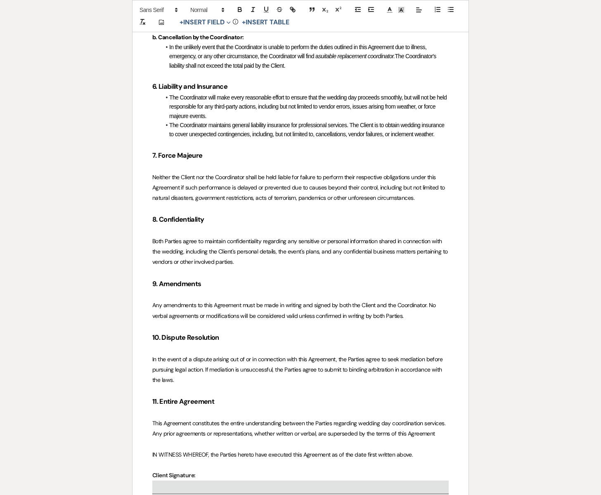
scroll to position [1070, 0]
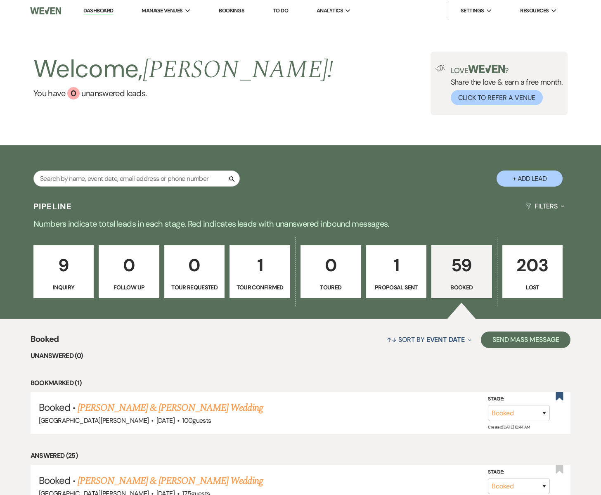
click at [459, 278] on p "59" at bounding box center [462, 266] width 50 height 28
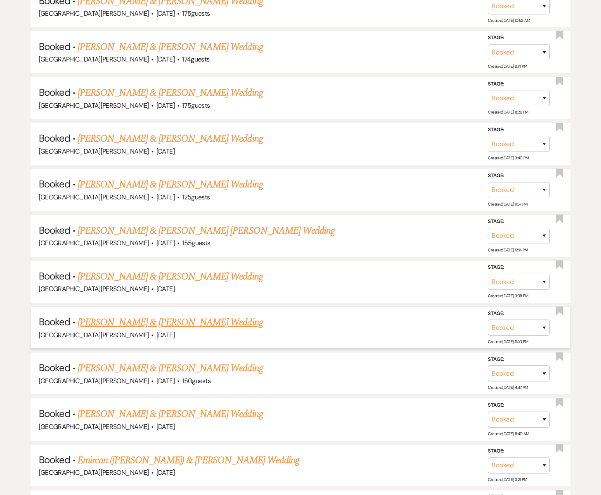
scroll to position [687, 0]
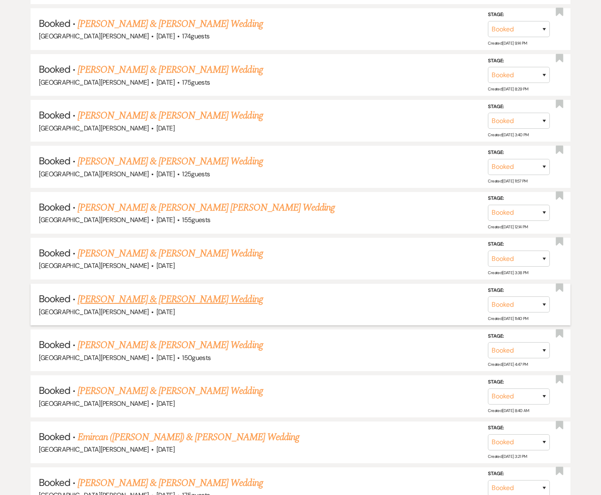
click at [162, 297] on link "Emma Anderson & Brandon Lawrence's Wedding" at bounding box center [170, 299] width 185 height 15
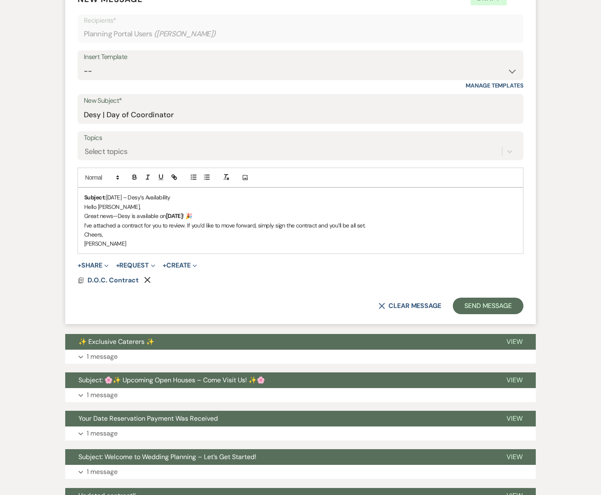
scroll to position [252, 0]
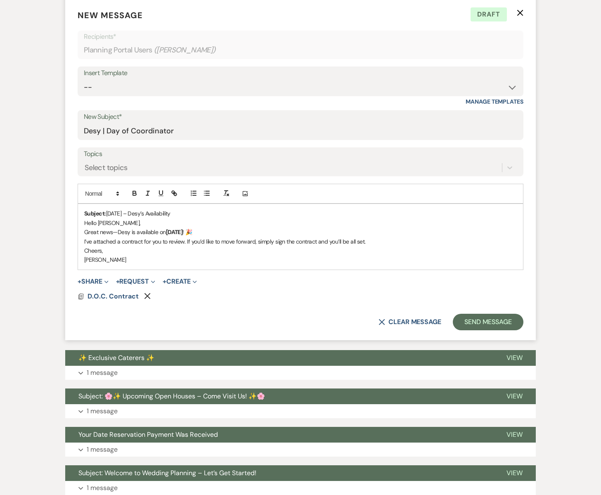
click at [104, 261] on p "[PERSON_NAME]" at bounding box center [300, 259] width 433 height 9
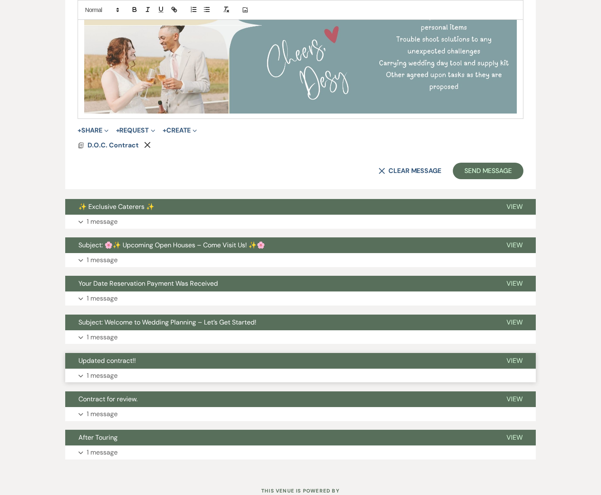
scroll to position [1072, 0]
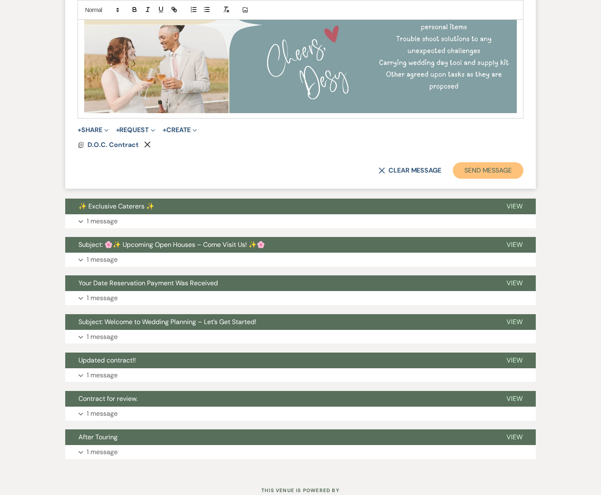
click at [492, 172] on button "Send Message" at bounding box center [488, 170] width 71 height 17
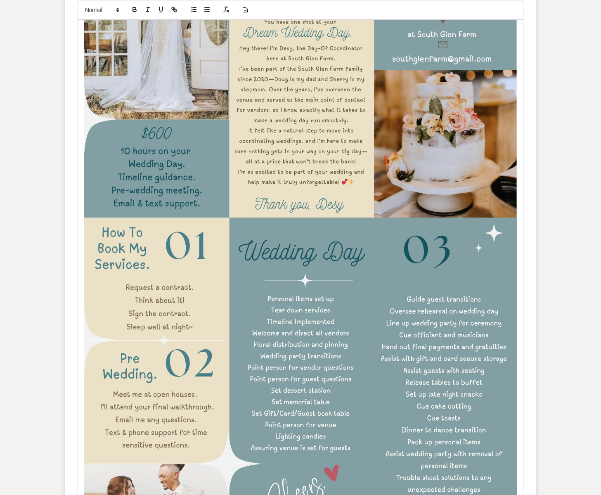
click at [520, 255] on div "Subject: July 11, 2026 – Desy’s Availability Hello Emma, Great news—Desy is ava…" at bounding box center [300, 190] width 445 height 735
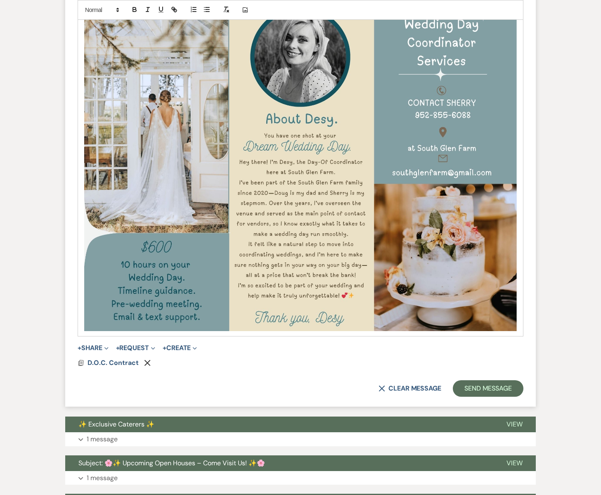
scroll to position [521, 0]
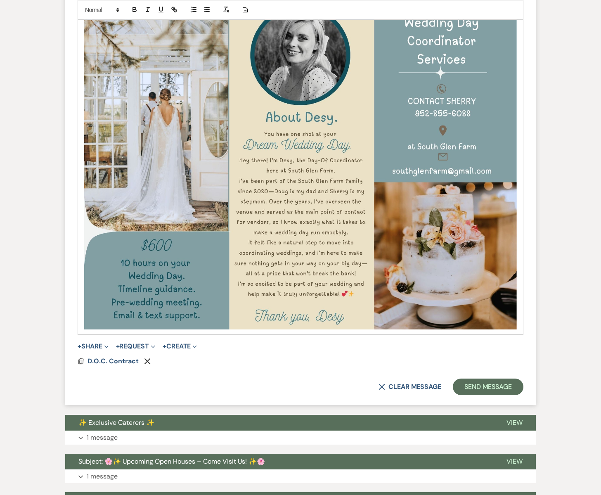
click at [520, 205] on div "Subject: July 11, 2026 – Desy’s Availability Hello Emma, Great news—Desy is ava…" at bounding box center [300, 135] width 445 height 400
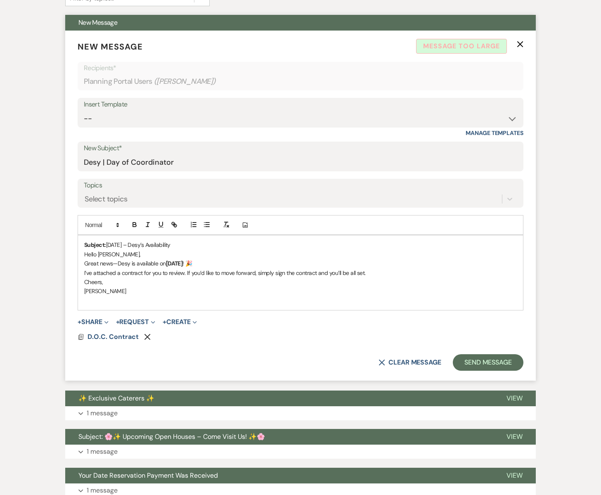
scroll to position [216, 0]
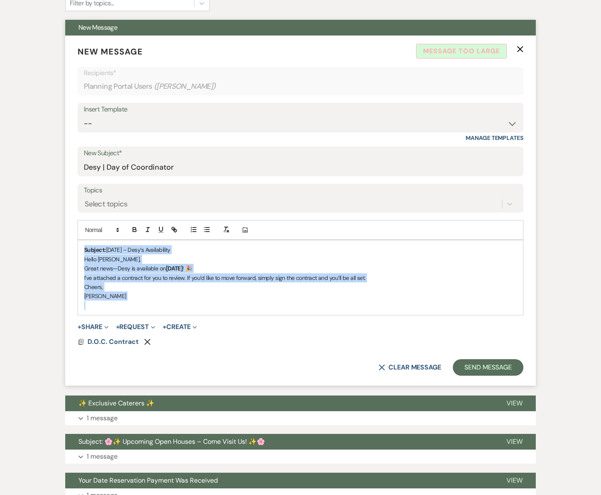
drag, startPoint x: 82, startPoint y: 247, endPoint x: 121, endPoint y: 288, distance: 57.0
click at [124, 302] on div "Subject: July 11, 2026 – Desy’s Availability Hello Emma, Great news—Desy is ava…" at bounding box center [300, 277] width 445 height 75
copy div "Subject: July 11, 2026 – Desy’s Availability Hello Emma, Great news—Desy is ava…"
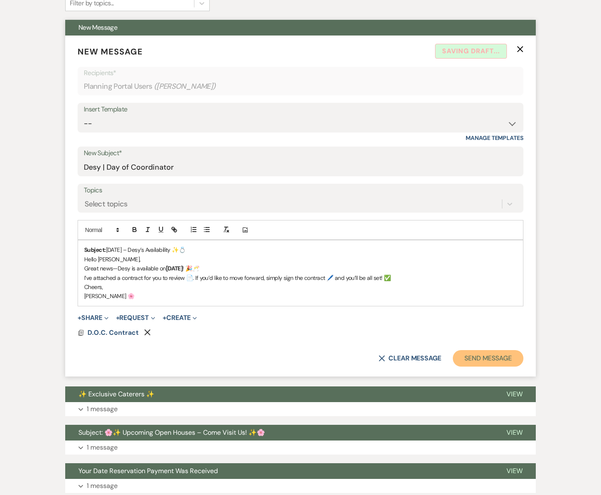
click at [474, 359] on button "Send Message" at bounding box center [488, 358] width 71 height 17
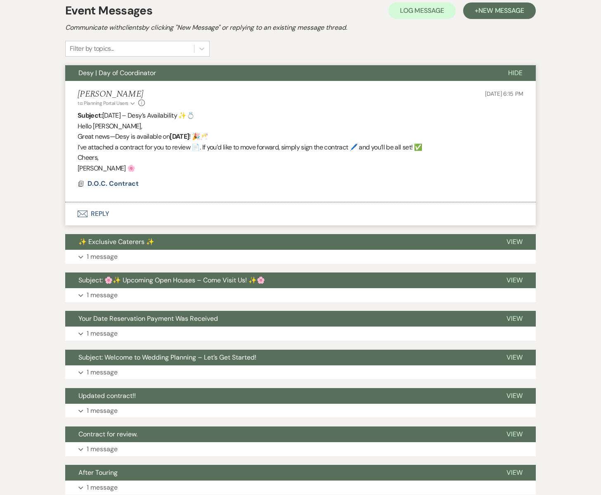
scroll to position [155, 0]
